Goal: Task Accomplishment & Management: Complete application form

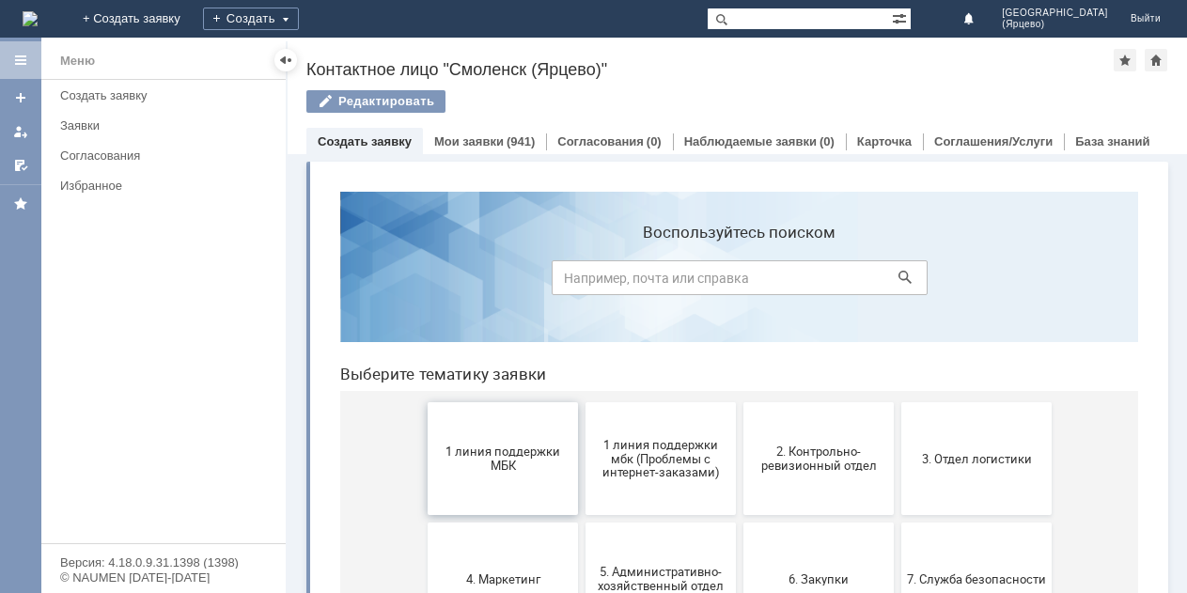
click at [463, 447] on span "1 линия поддержки МБК" at bounding box center [502, 459] width 139 height 28
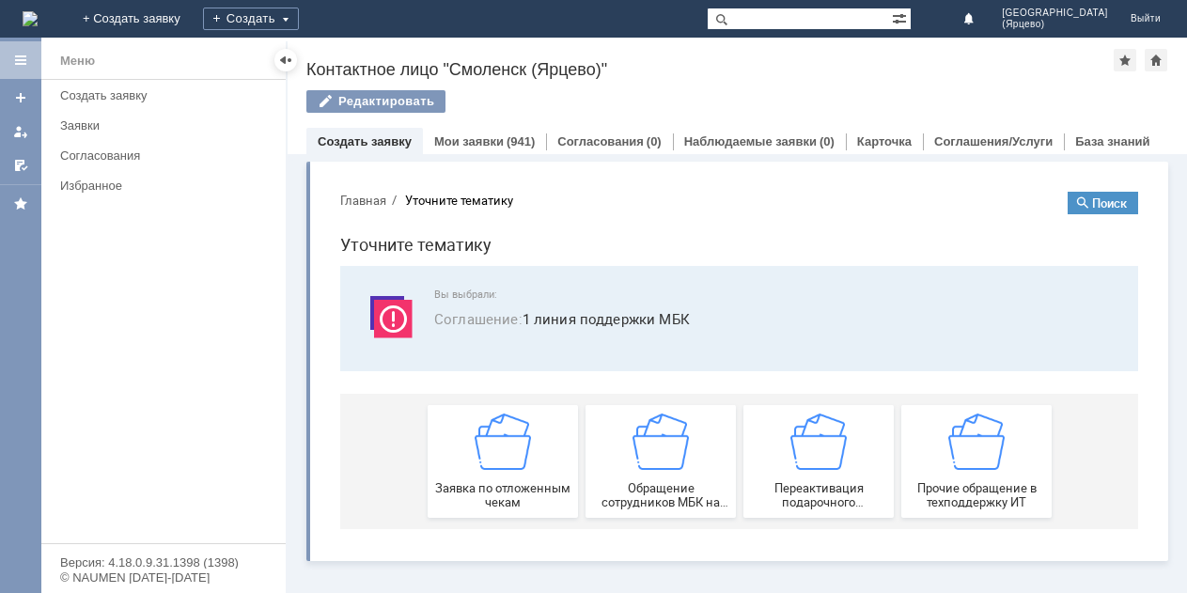
click at [464, 447] on div "Заявка по отложенным чекам" at bounding box center [502, 462] width 139 height 96
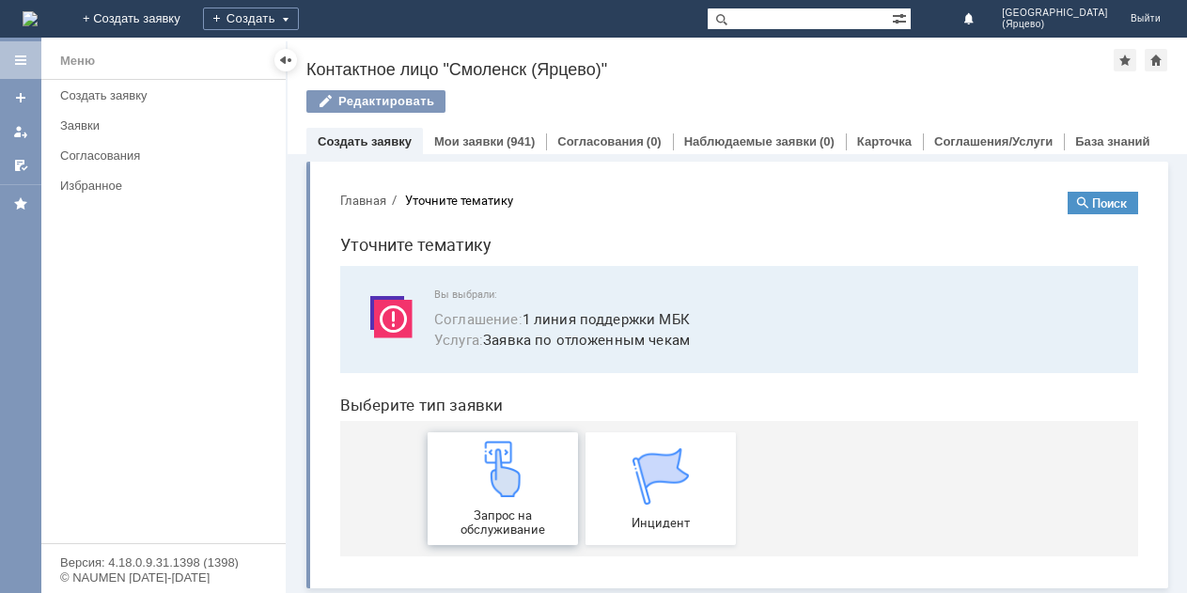
click at [480, 524] on span "Запрос на обслуживание" at bounding box center [502, 523] width 139 height 28
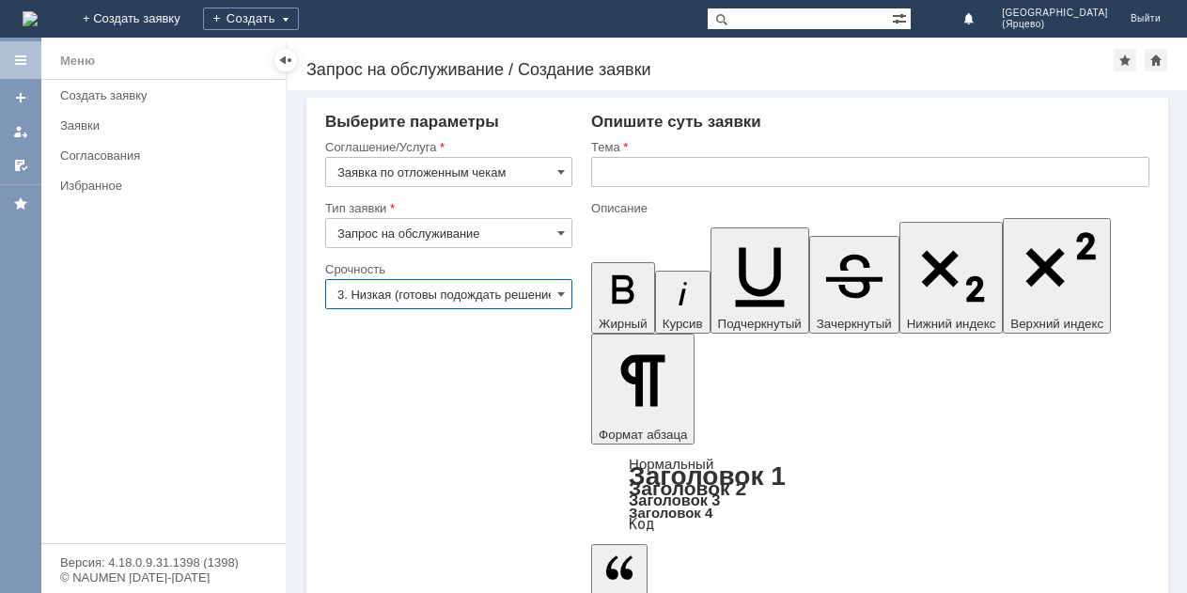
click at [458, 297] on input "3. Низкая (готовы подождать решение)" at bounding box center [448, 294] width 247 height 30
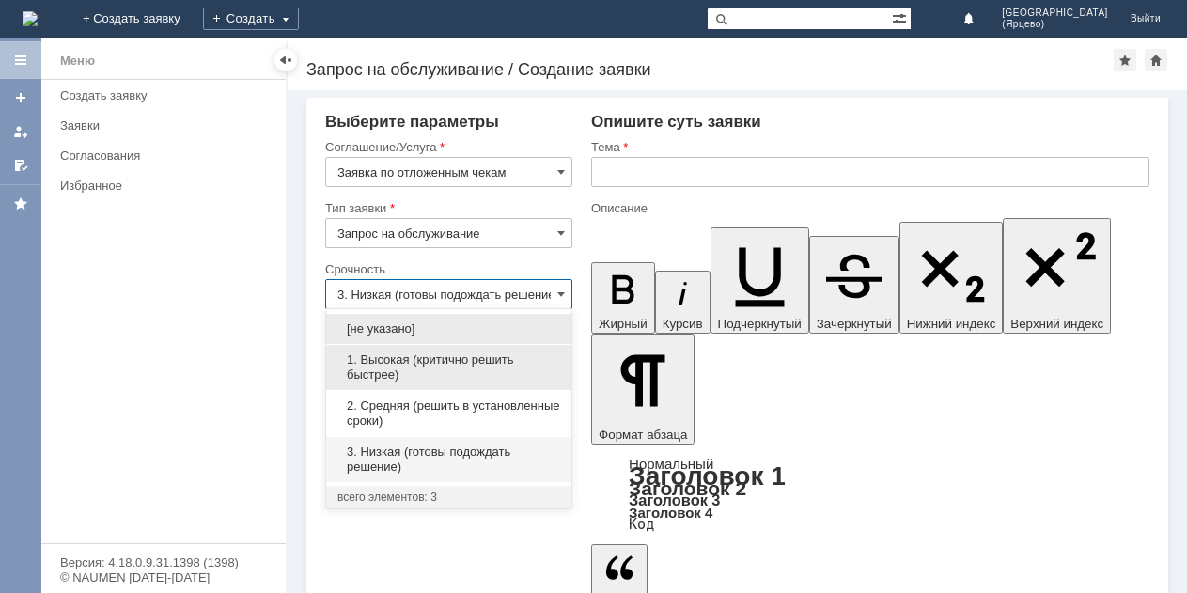
click at [425, 370] on span "1. Высокая (критично решить быстрее)" at bounding box center [448, 367] width 223 height 30
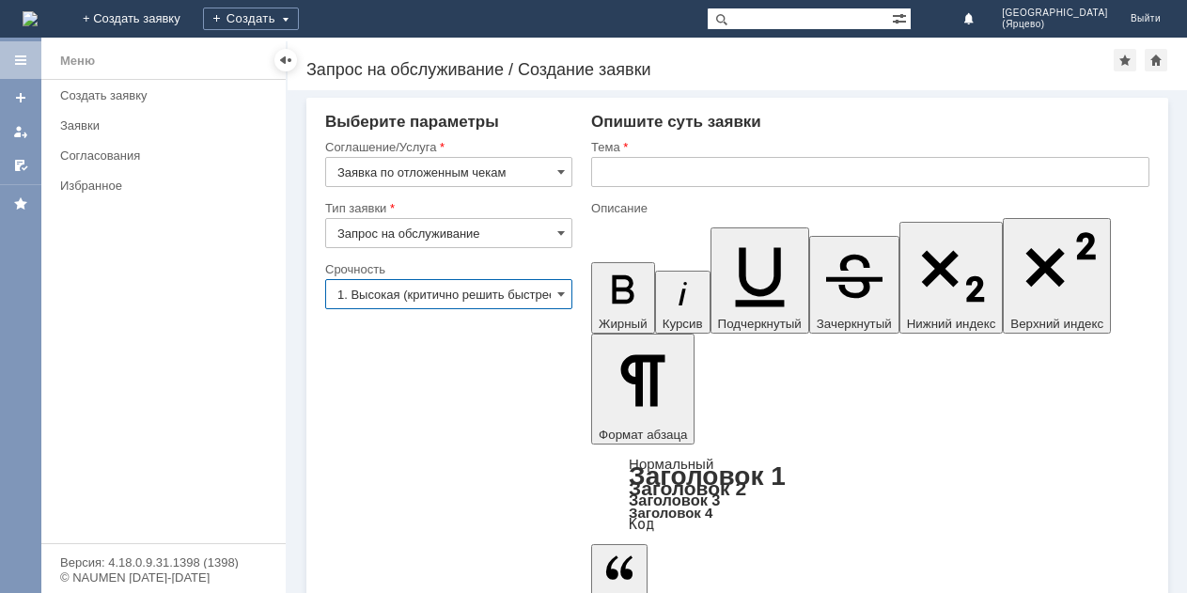
type input "1. Высокая (критично решить быстрее)"
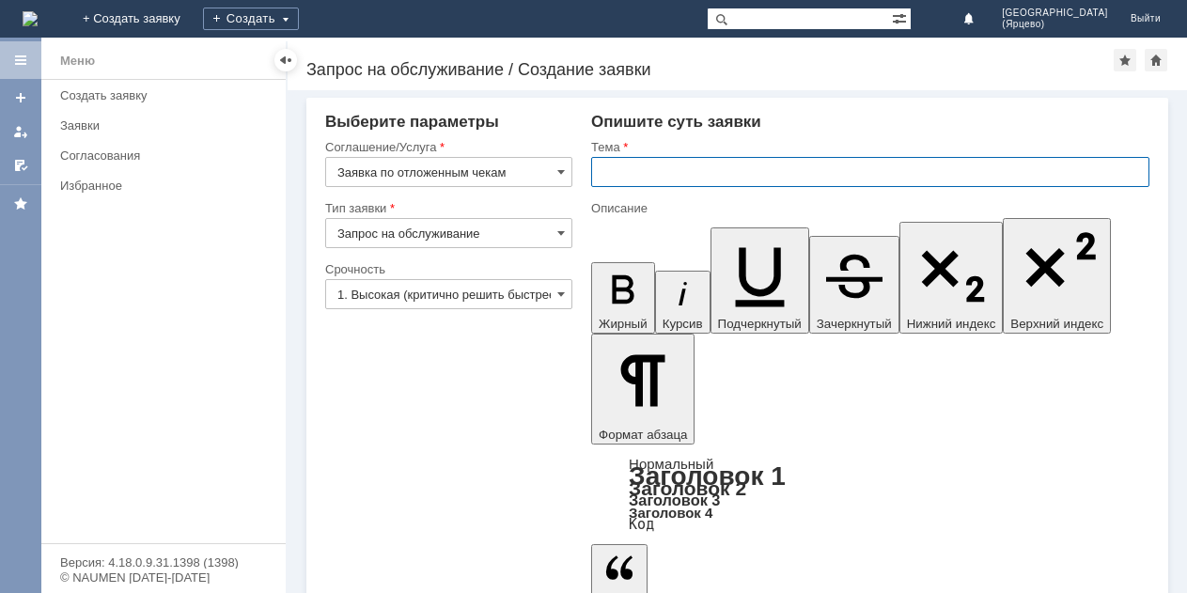
click at [625, 177] on input "text" at bounding box center [870, 172] width 558 height 30
type input "Просьба удалить отложенные чеки"
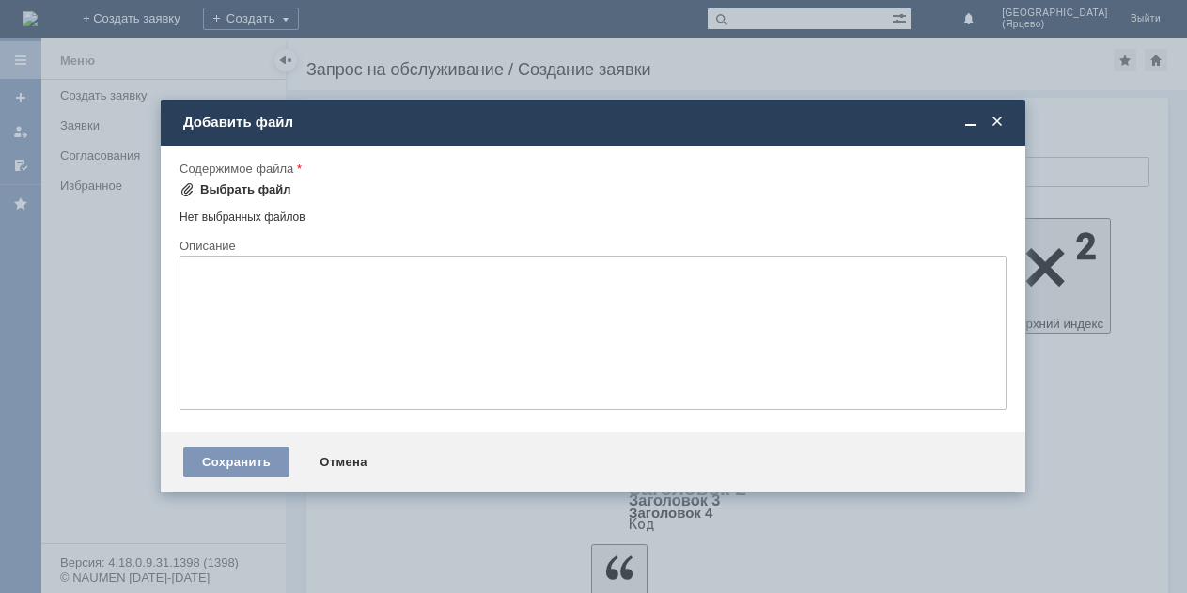
click at [251, 189] on div "Выбрать файл" at bounding box center [245, 189] width 91 height 15
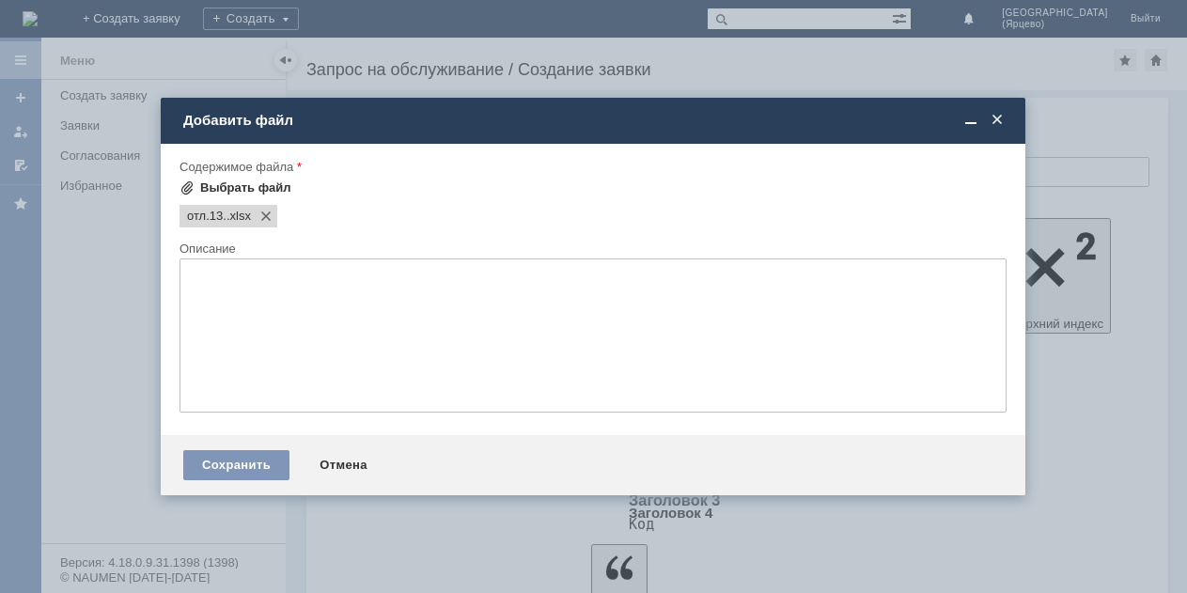
click at [272, 191] on div "Выбрать файл" at bounding box center [245, 187] width 91 height 15
click at [270, 189] on div "Выбрать файл" at bounding box center [245, 187] width 91 height 15
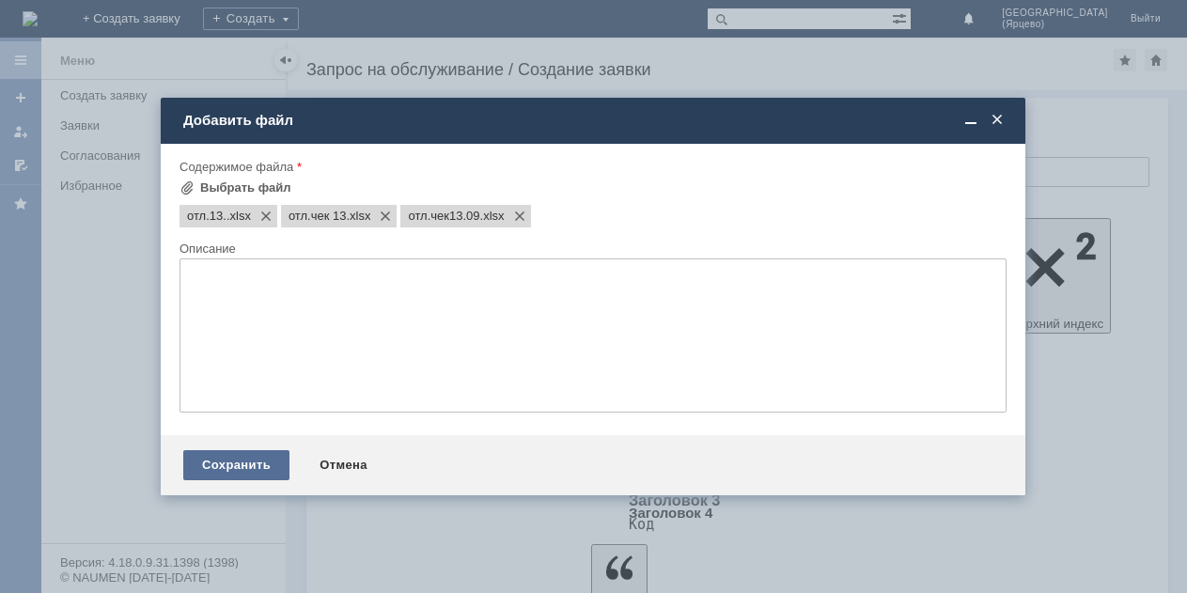
click at [218, 463] on div "Сохранить" at bounding box center [236, 465] width 106 height 30
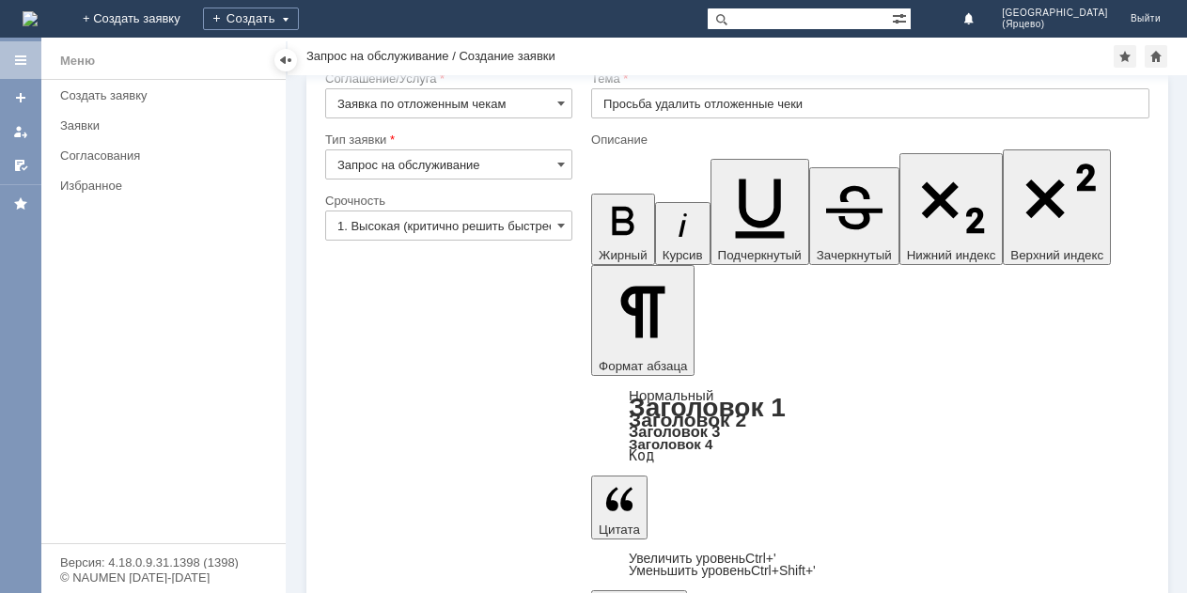
scroll to position [53, 0]
